Goal: Communication & Community: Answer question/provide support

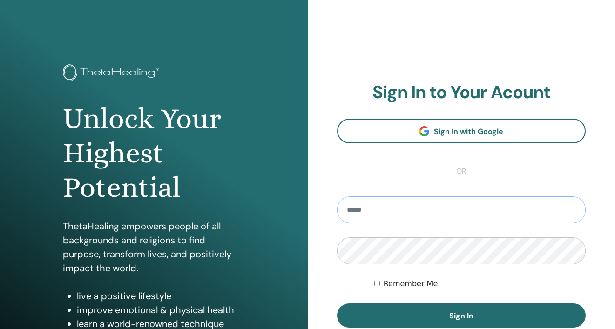
type input "**********"
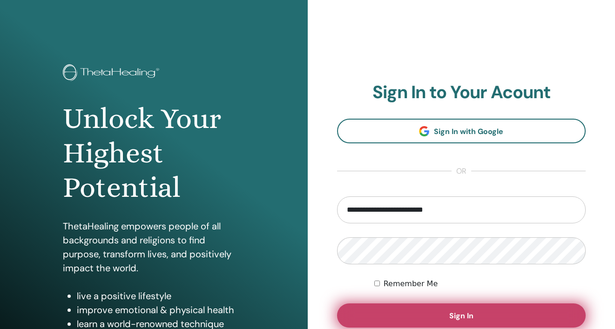
click at [465, 316] on span "Sign In" at bounding box center [461, 316] width 24 height 10
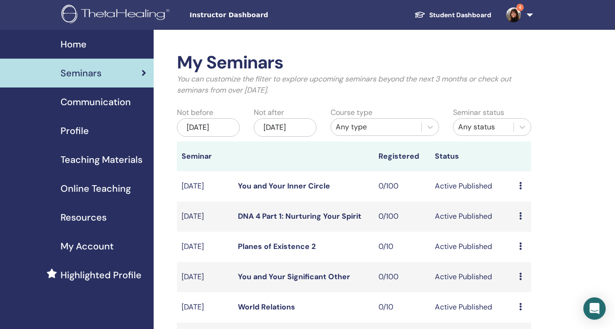
click at [514, 16] on img at bounding box center [513, 14] width 15 height 15
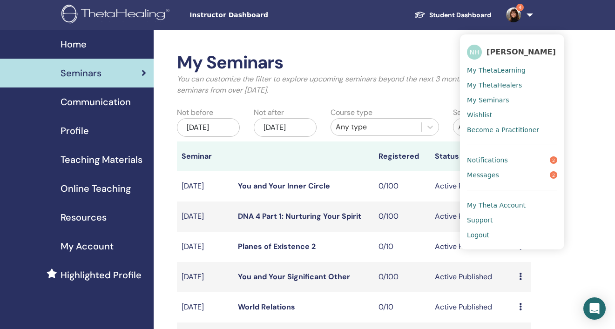
click at [483, 158] on span "Notifications" at bounding box center [487, 160] width 41 height 8
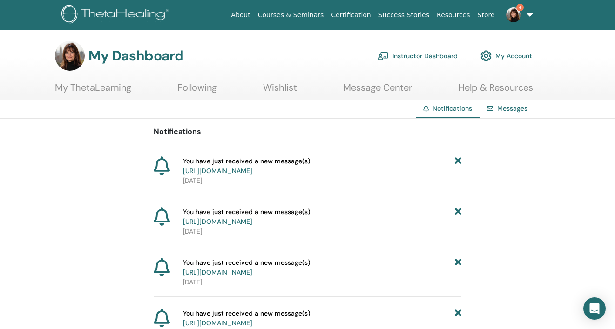
click at [252, 226] on link "[URL][DOMAIN_NAME]" at bounding box center [217, 221] width 69 height 8
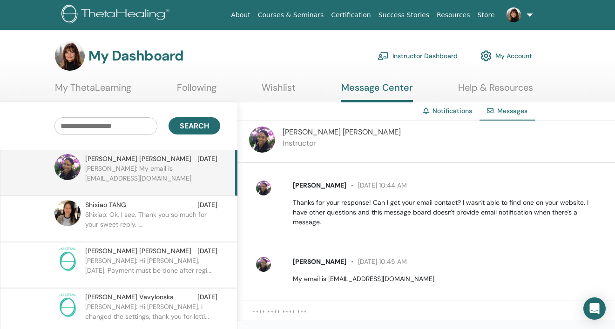
scroll to position [136, 0]
click at [514, 16] on img at bounding box center [513, 14] width 15 height 15
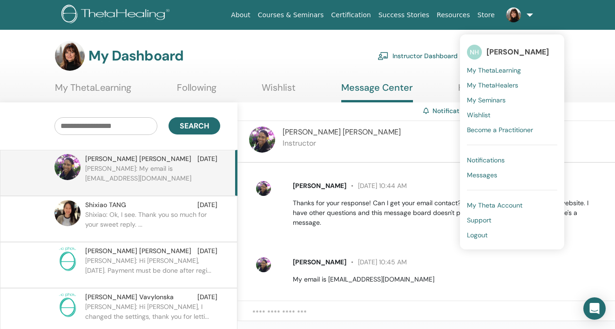
click at [489, 173] on span "Messages" at bounding box center [482, 175] width 30 height 8
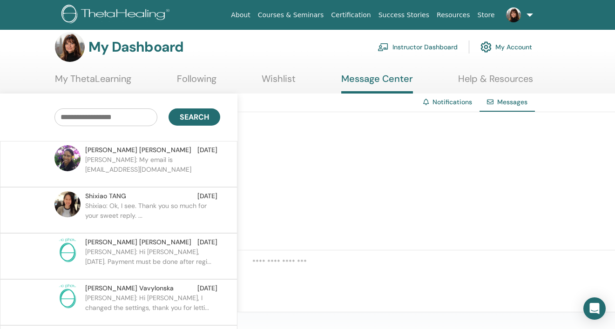
scroll to position [5, 0]
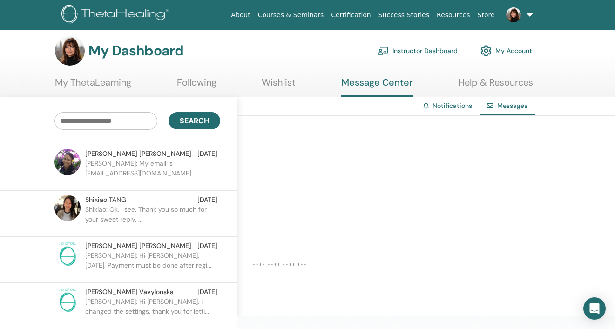
click at [442, 50] on link "Instructor Dashboard" at bounding box center [418, 51] width 80 height 20
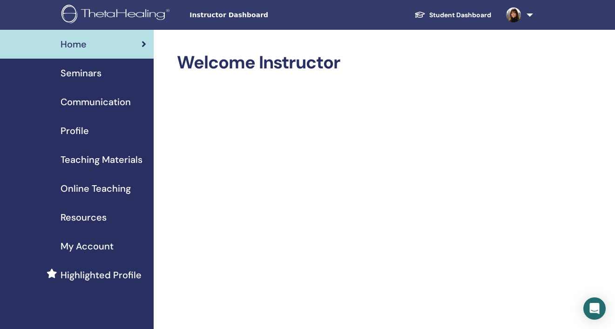
click at [516, 16] on img at bounding box center [513, 14] width 15 height 15
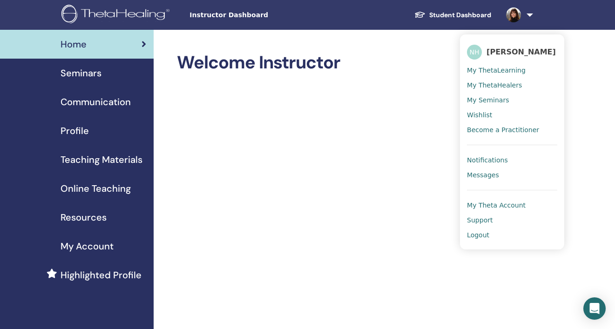
click at [496, 160] on span "Notifications" at bounding box center [487, 160] width 41 height 8
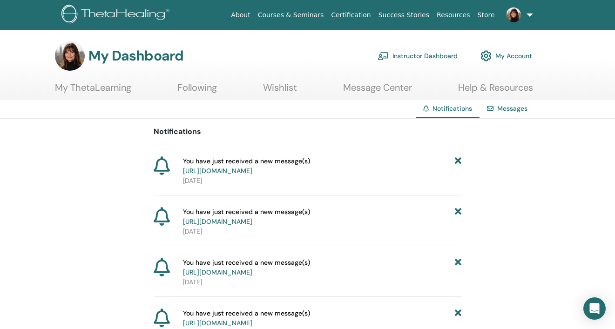
click at [252, 171] on link "https://member.thetahealing.com/message-center/messages/660deb78-8296-449a-9db1…" at bounding box center [217, 171] width 69 height 8
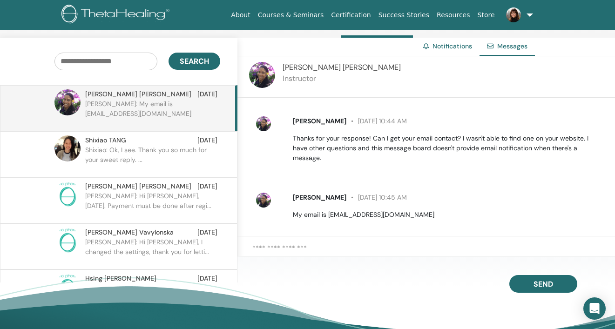
scroll to position [65, 0]
click at [263, 247] on textarea at bounding box center [433, 253] width 363 height 20
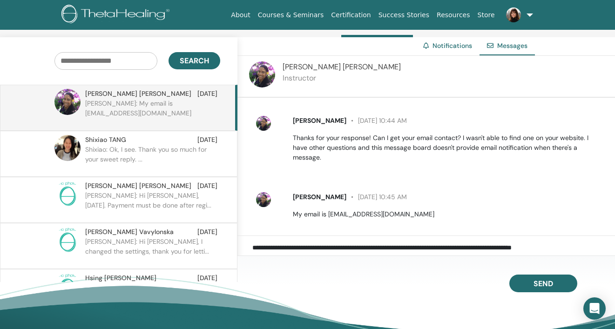
type textarea "**********"
